Goal: Task Accomplishment & Management: Complete application form

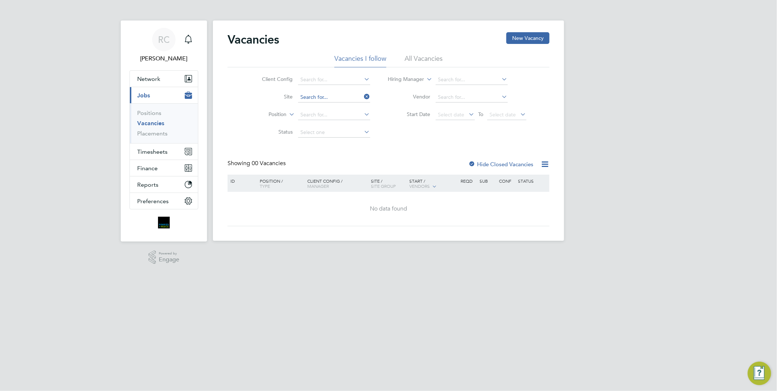
click at [347, 97] on input at bounding box center [334, 97] width 72 height 10
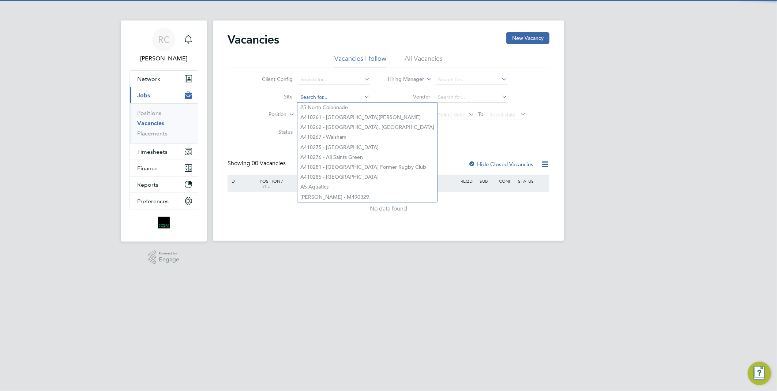
click at [339, 93] on input at bounding box center [334, 97] width 72 height 10
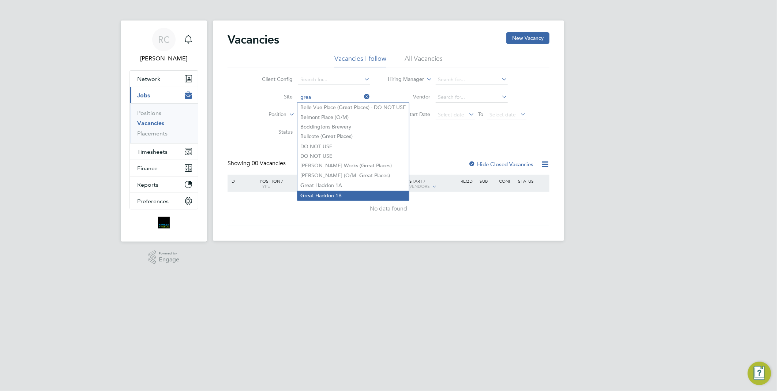
click at [348, 197] on li "Grea t Haddon 1B" at bounding box center [354, 196] width 112 height 10
type input "Great Haddon 1B"
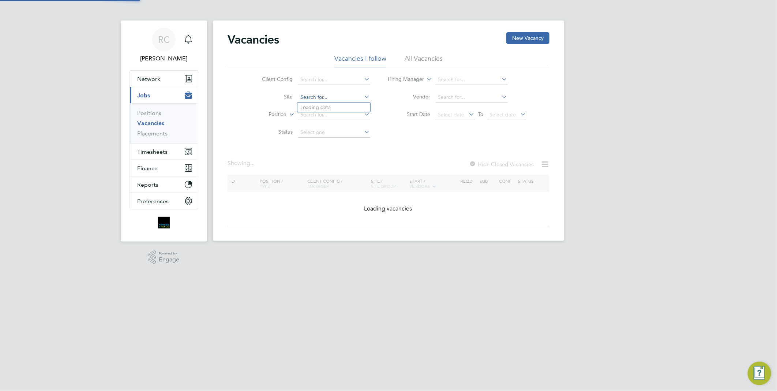
click at [353, 100] on input at bounding box center [334, 97] width 72 height 10
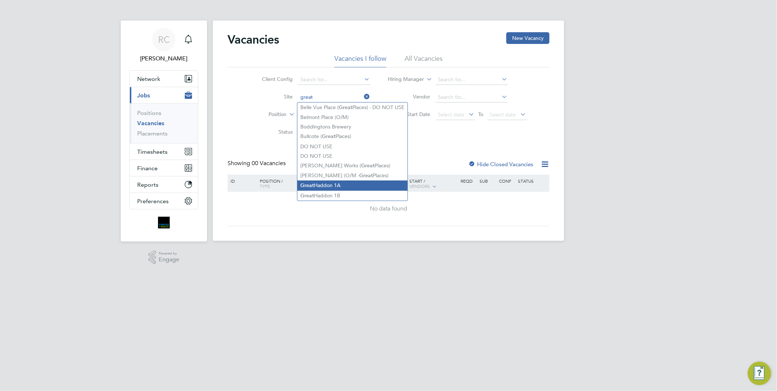
click at [332, 183] on li "Great Haddon 1A" at bounding box center [353, 185] width 110 height 10
type input "Great Haddon 1A"
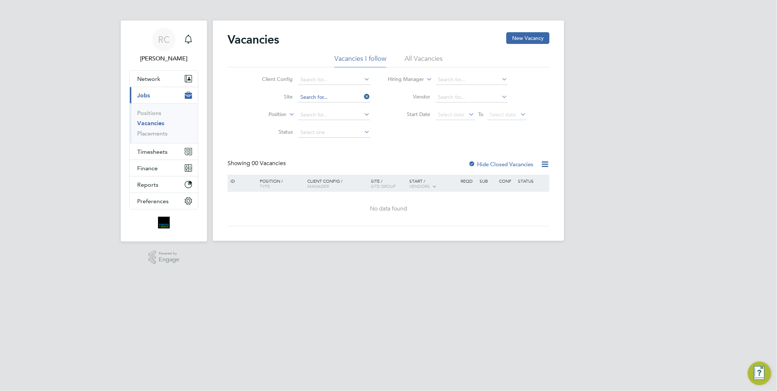
click at [351, 100] on input at bounding box center [334, 97] width 72 height 10
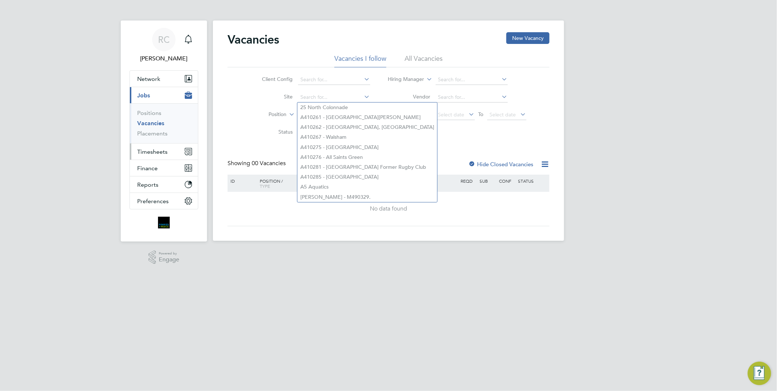
click at [160, 151] on span "Timesheets" at bounding box center [152, 151] width 30 height 7
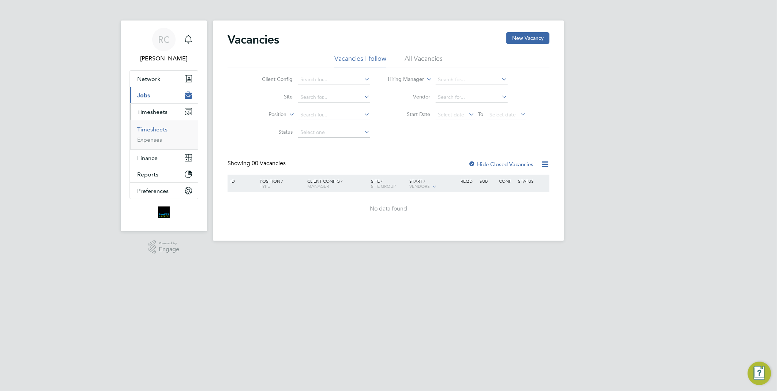
click at [160, 132] on link "Timesheets" at bounding box center [152, 129] width 30 height 7
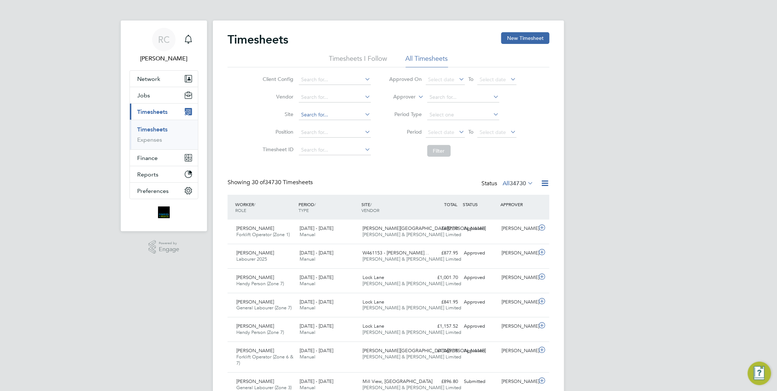
click at [327, 115] on input at bounding box center [335, 115] width 72 height 10
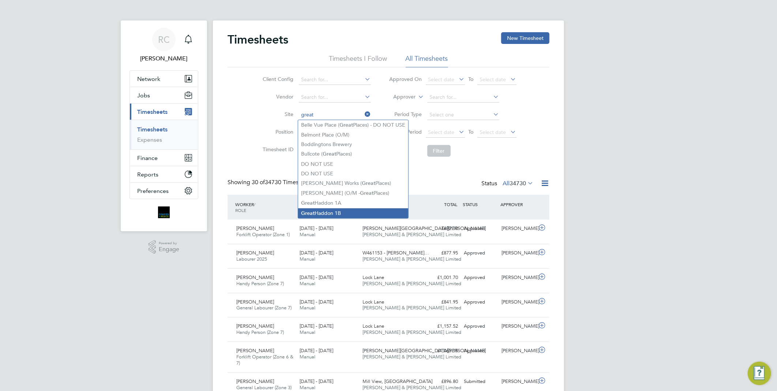
click at [356, 208] on li "Great Haddon 1B" at bounding box center [353, 213] width 110 height 10
type input "Great Haddon 1B"
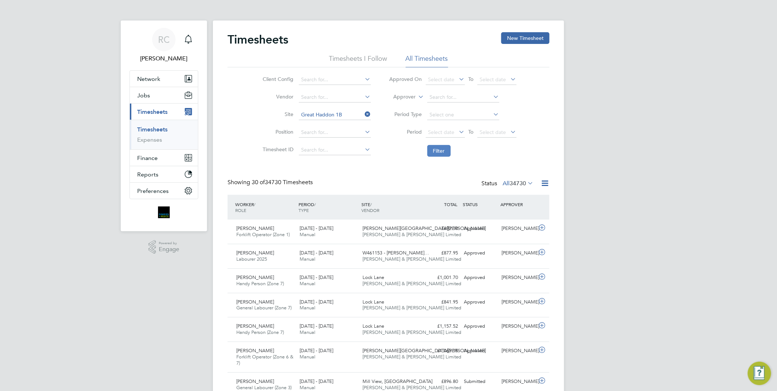
drag, startPoint x: 444, startPoint y: 150, endPoint x: 445, endPoint y: 155, distance: 4.9
click at [444, 151] on button "Filter" at bounding box center [439, 151] width 23 height 12
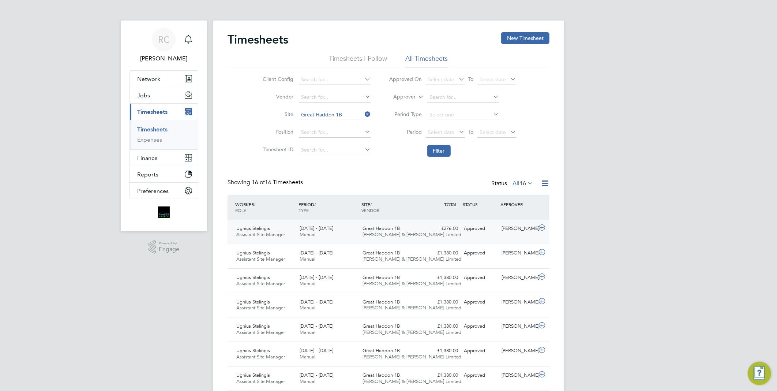
click at [473, 231] on div "Approved" at bounding box center [480, 229] width 38 height 12
click at [474, 231] on div "Approved" at bounding box center [480, 229] width 38 height 12
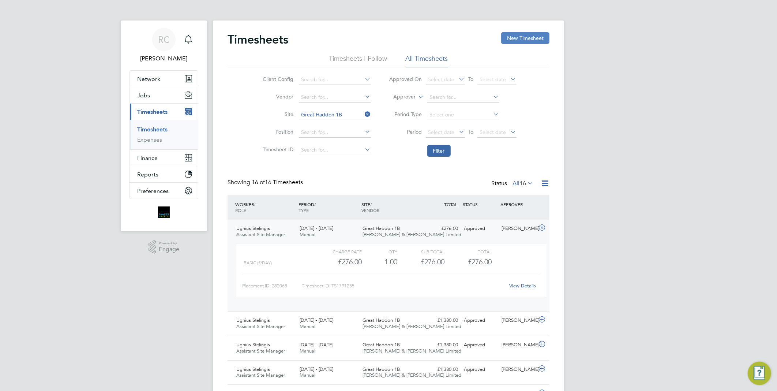
click at [515, 35] on button "New Timesheet" at bounding box center [525, 38] width 48 height 12
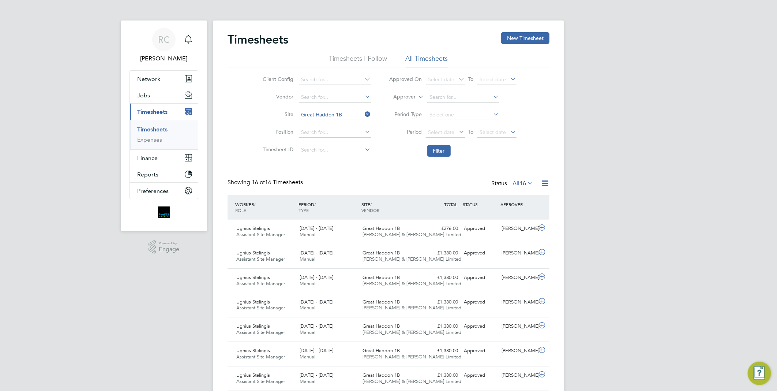
scroll to position [18, 64]
click at [544, 182] on icon at bounding box center [545, 183] width 9 height 9
click at [533, 141] on div "Client Config Vendor Site Great Haddon 1B Position Timesheet ID Approved On Sel…" at bounding box center [389, 113] width 322 height 93
click at [507, 41] on button "New Timesheet" at bounding box center [525, 38] width 48 height 12
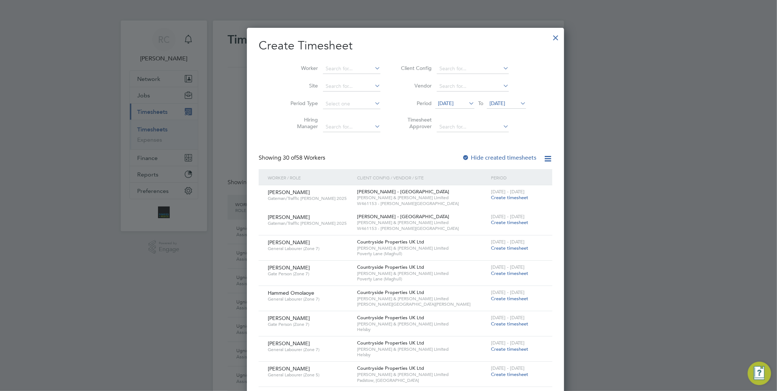
click at [238, 136] on div at bounding box center [388, 195] width 777 height 391
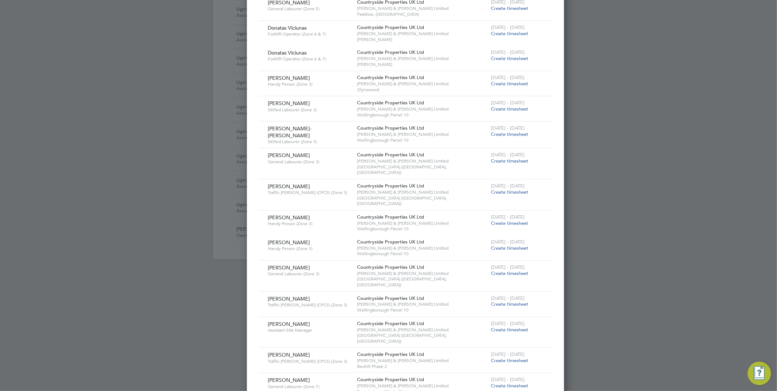
click at [707, 178] on div at bounding box center [388, 195] width 777 height 391
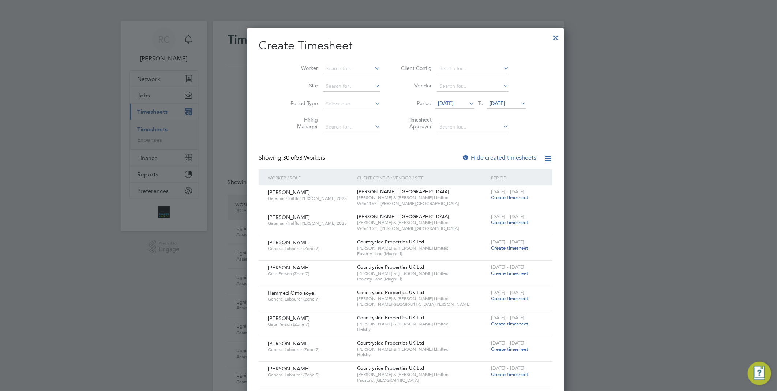
click at [549, 36] on div at bounding box center [555, 35] width 13 height 13
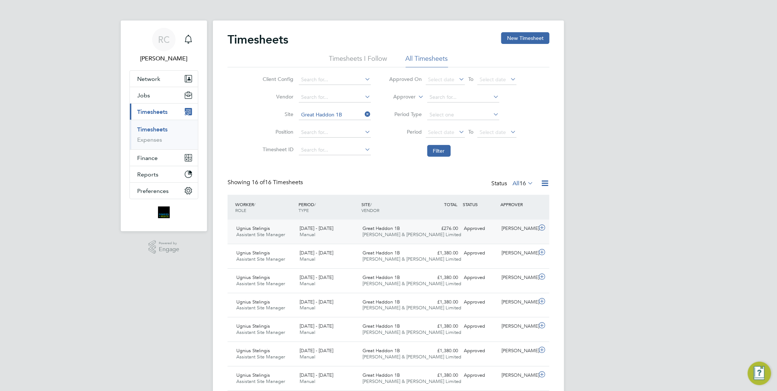
click at [282, 229] on div "[PERSON_NAME] Assistant Site Manager [DATE] - [DATE]" at bounding box center [265, 232] width 63 height 18
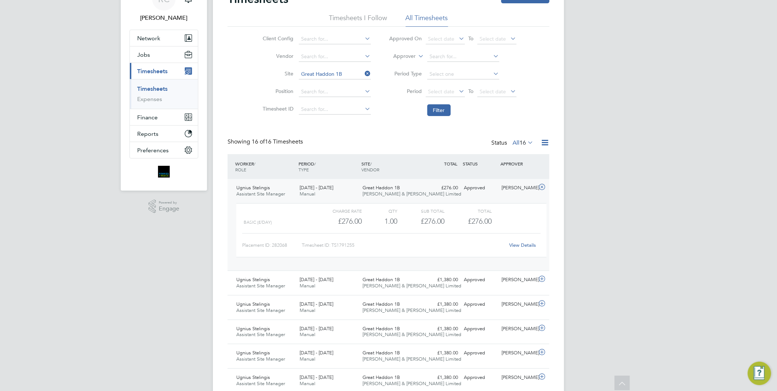
click at [521, 244] on link "View Details" at bounding box center [523, 245] width 27 height 6
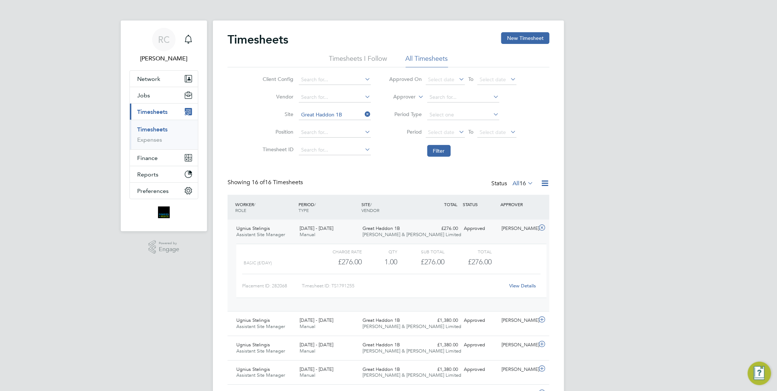
click at [540, 227] on icon at bounding box center [542, 228] width 9 height 6
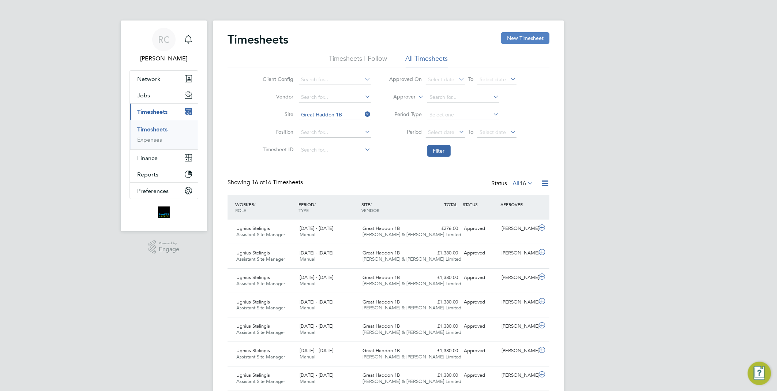
click at [520, 42] on button "New Timesheet" at bounding box center [525, 38] width 48 height 12
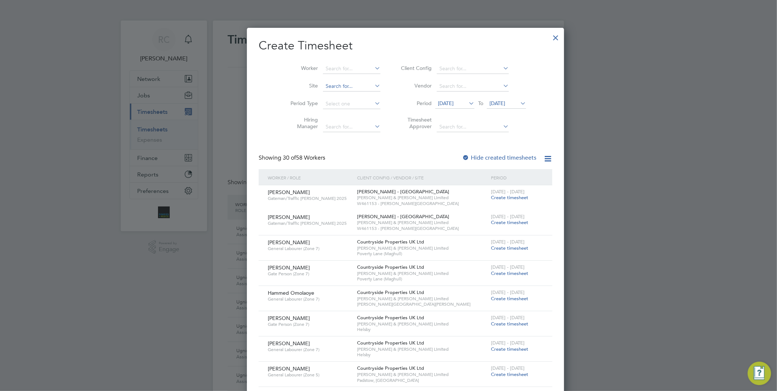
click at [331, 81] on input at bounding box center [351, 86] width 57 height 10
click at [345, 183] on li "Great Haddon 1B" at bounding box center [361, 184] width 110 height 10
type input "Great Haddon 1B"
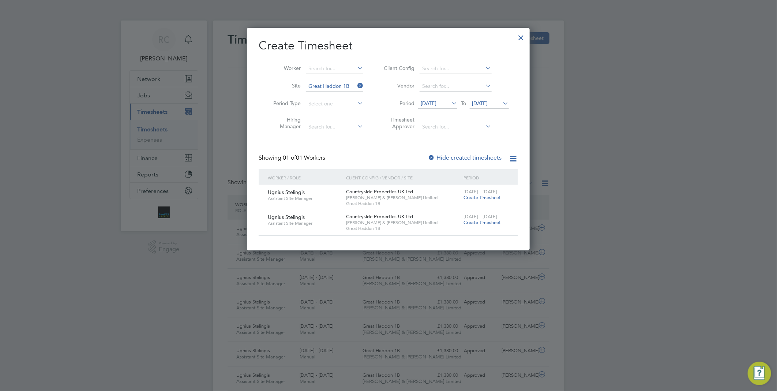
click at [486, 222] on span "Create timesheet" at bounding box center [482, 222] width 37 height 6
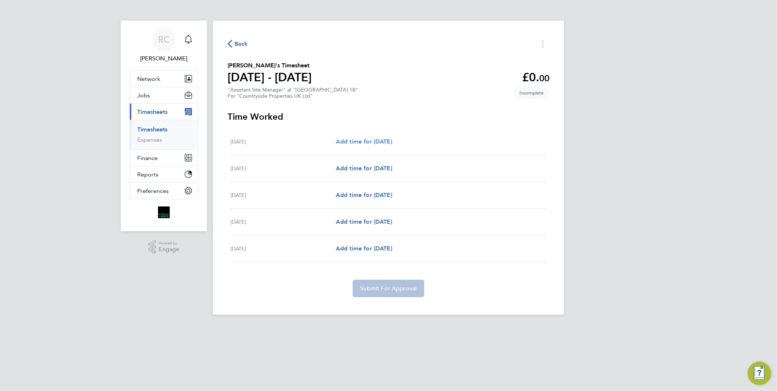
click at [351, 139] on span "Add time for [DATE]" at bounding box center [364, 141] width 56 height 7
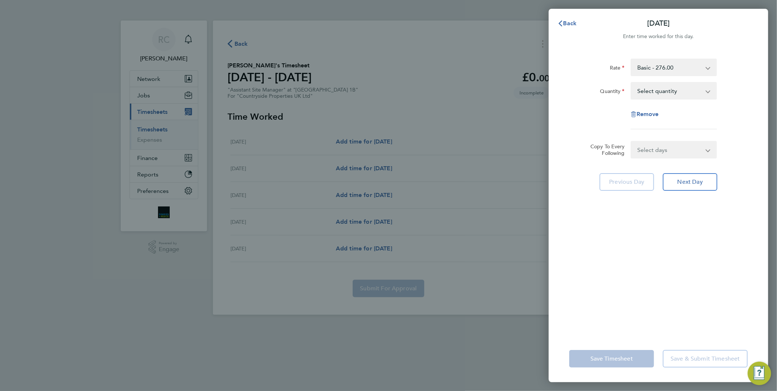
click at [711, 93] on app-icon-cross-button at bounding box center [712, 91] width 9 height 16
click at [706, 69] on select "Basic - 276.00" at bounding box center [670, 67] width 76 height 16
drag, startPoint x: 730, startPoint y: 97, endPoint x: 716, endPoint y: 93, distance: 15.1
click at [730, 97] on div "Quantity Select quantity 0.5 1" at bounding box center [659, 91] width 184 height 18
click at [709, 93] on app-icon-cross-button at bounding box center [712, 91] width 9 height 16
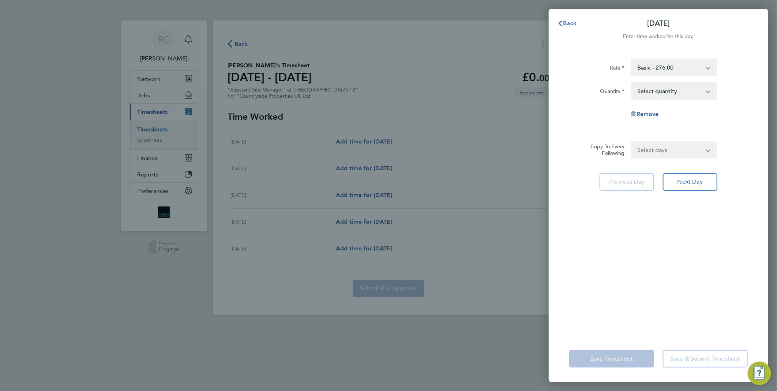
click at [663, 156] on select "Select days Day [DATE] [DATE] [DATE] [DATE]" at bounding box center [670, 150] width 77 height 16
select select "DAY"
click at [632, 142] on select "Select days Day [DATE] [DATE] [DATE] [DATE]" at bounding box center [670, 150] width 77 height 16
select select "[DATE]"
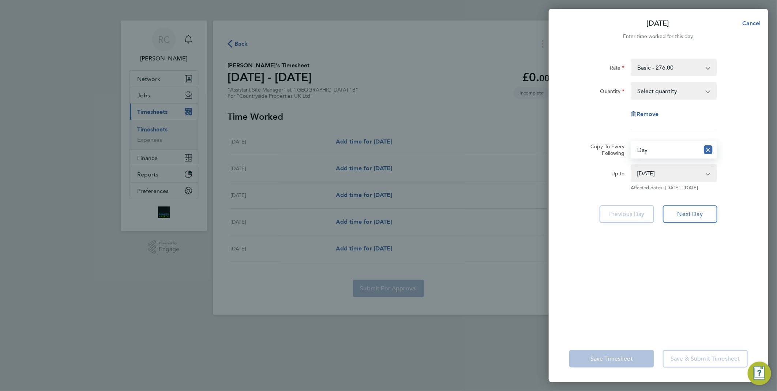
click at [689, 151] on select "Select days Day [DATE] [DATE] [DATE] [DATE]" at bounding box center [666, 150] width 68 height 16
click at [632, 142] on select "Select days Day [DATE] [DATE] [DATE] [DATE]" at bounding box center [666, 150] width 68 height 16
click at [679, 93] on select "Select quantity 0.5 1" at bounding box center [670, 91] width 76 height 16
select select "1"
click at [632, 83] on select "Select quantity 0.5 1" at bounding box center [670, 91] width 76 height 16
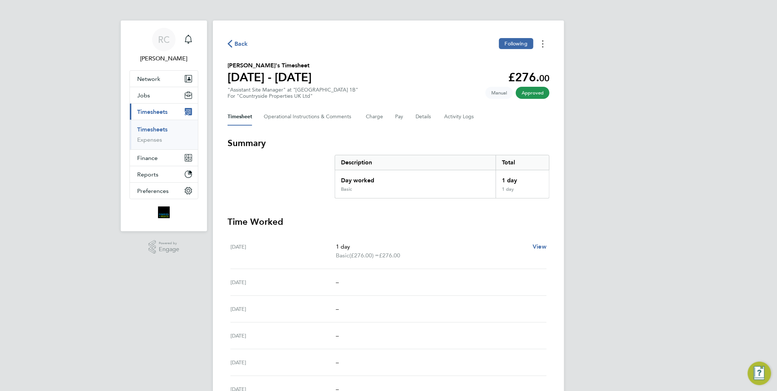
click at [542, 46] on button "Timesheets Menu" at bounding box center [543, 43] width 13 height 11
click at [649, 105] on div "RC Robyn Clarke Notifications Applications: Network Team Members Businesses Sit…" at bounding box center [388, 247] width 777 height 494
